Goal: Obtain resource: Obtain resource

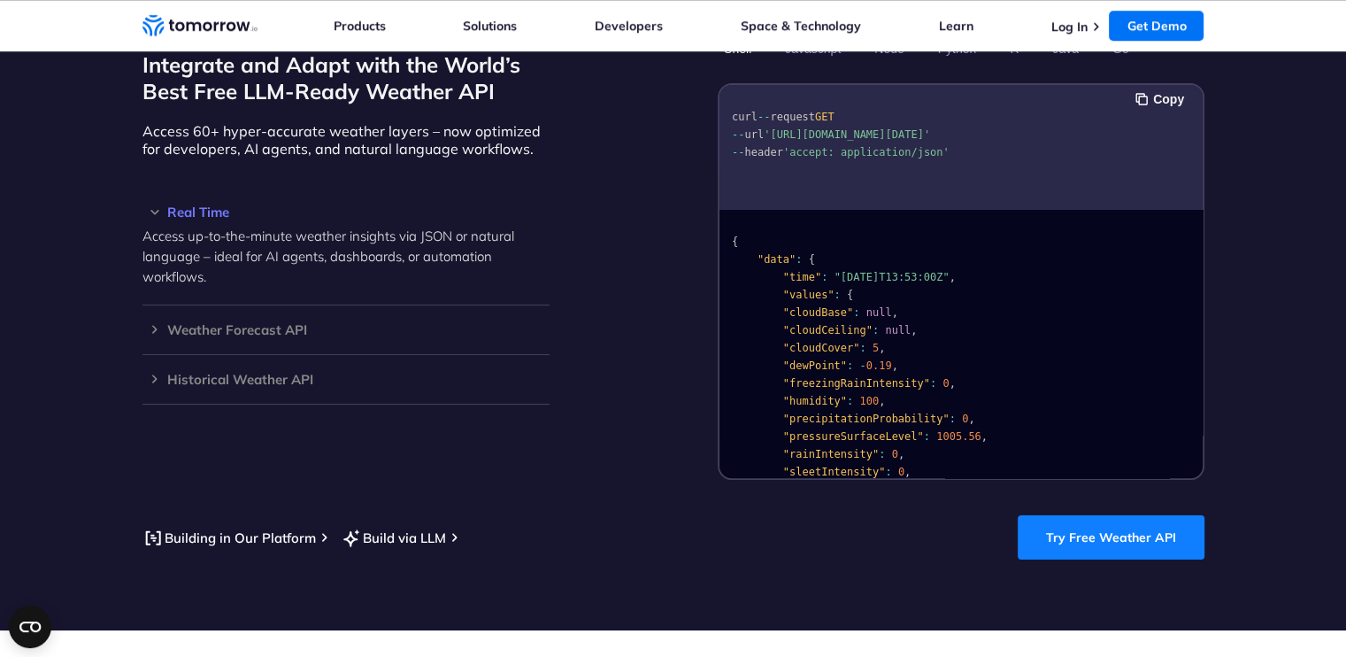
click at [1094, 526] on link "Try Free Weather API" at bounding box center [1111, 537] width 187 height 44
click at [1160, 89] on button "Copy" at bounding box center [1162, 98] width 54 height 19
click at [1160, 89] on button "Copied!" at bounding box center [1153, 98] width 69 height 19
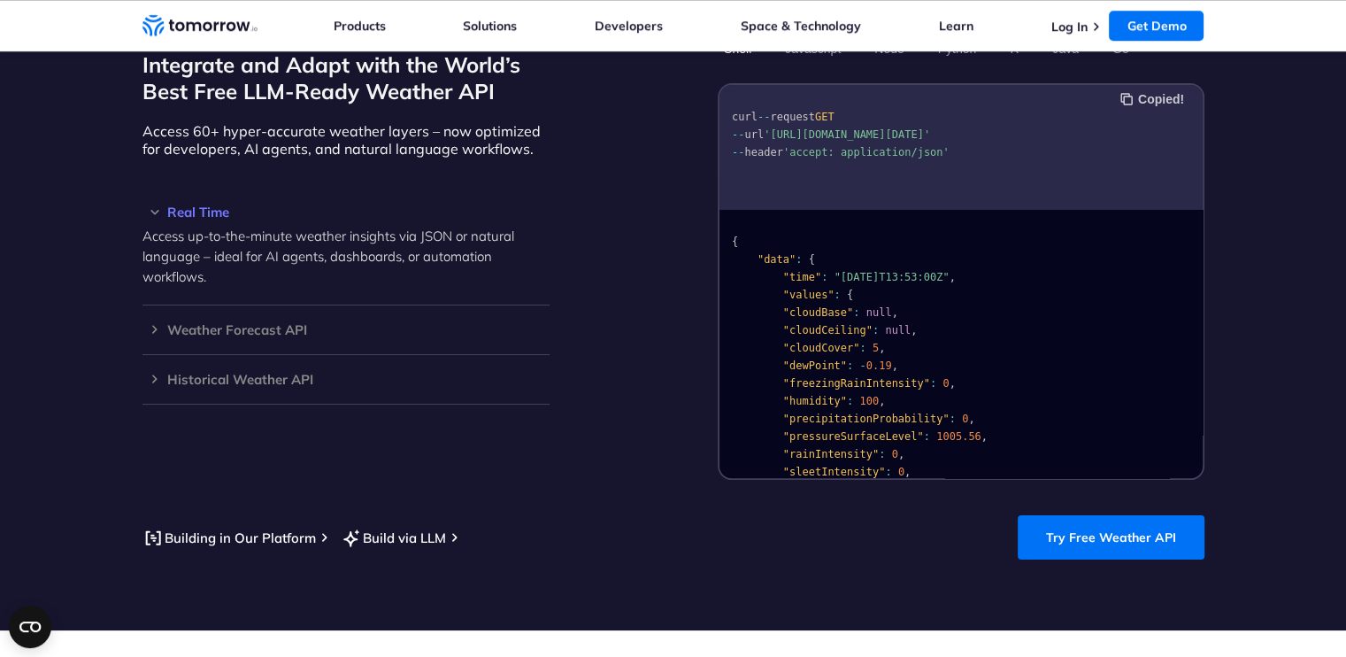
click at [1160, 89] on button "Copied!" at bounding box center [1153, 98] width 69 height 19
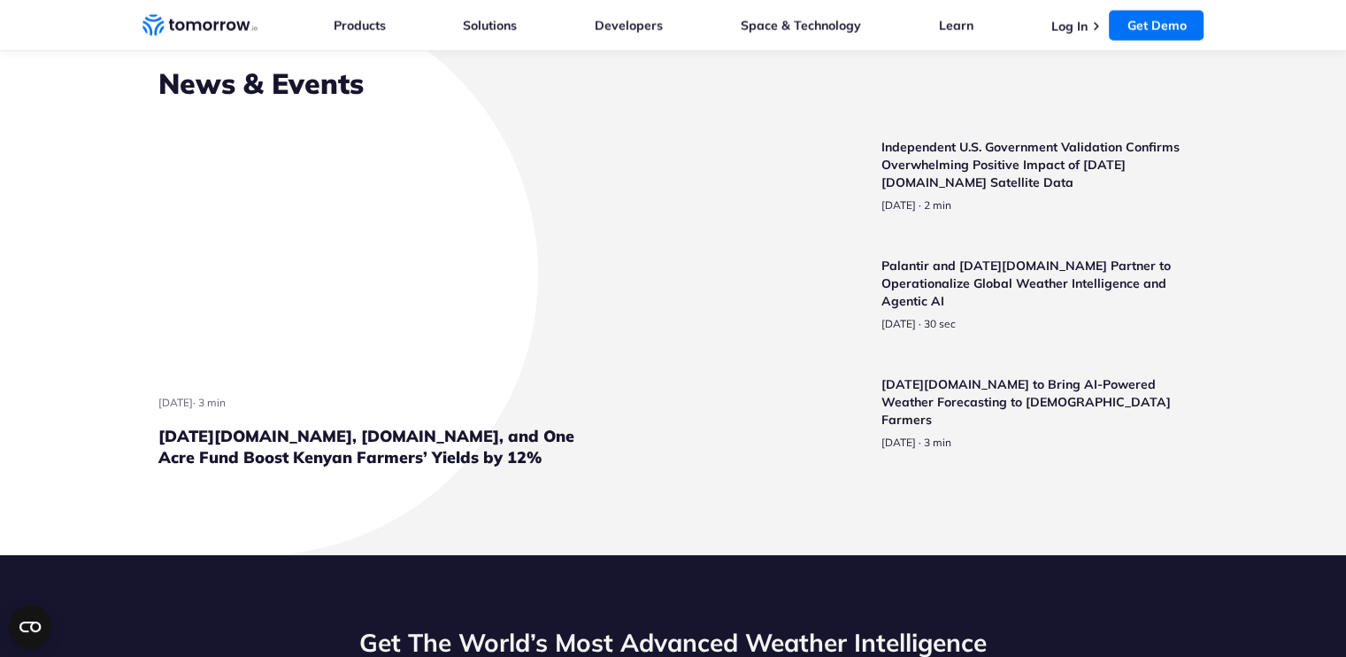
scroll to position [4196, 0]
